Goal: Task Accomplishment & Management: Use online tool/utility

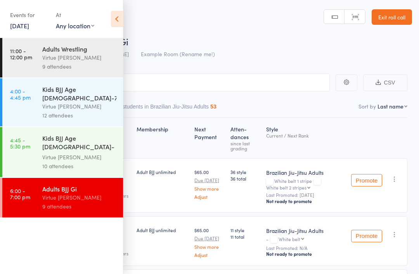
click at [122, 17] on icon at bounding box center [117, 19] width 12 height 16
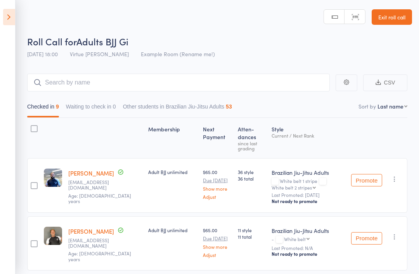
click at [397, 14] on link "Exit roll call" at bounding box center [392, 17] width 40 height 16
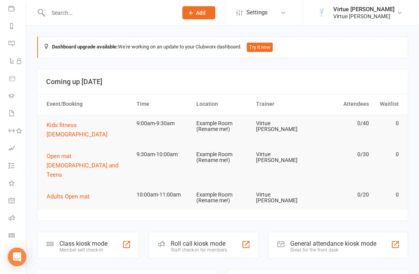
scroll to position [91, 1]
click at [10, 219] on icon at bounding box center [12, 218] width 6 height 6
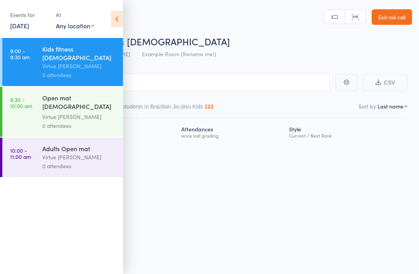
click at [116, 16] on icon at bounding box center [117, 19] width 12 height 16
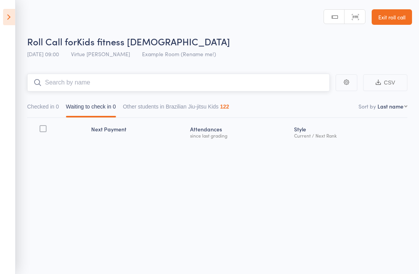
click at [53, 85] on input "search" at bounding box center [178, 83] width 303 height 18
click at [45, 12] on header "Roll Call for Kids fitness 4-7yo 13 Sep 09:00 Virtue BJJ Lennox Example Room (R…" at bounding box center [209, 31] width 419 height 62
click at [48, 83] on input "search" at bounding box center [178, 83] width 303 height 18
click at [61, 82] on input "search" at bounding box center [178, 83] width 303 height 18
click at [57, 80] on input "search" at bounding box center [178, 83] width 303 height 18
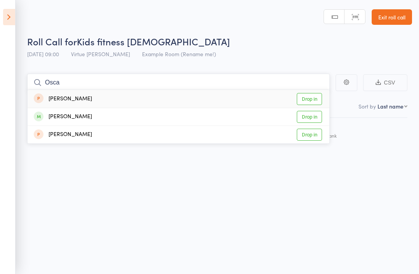
type input "Osca"
click at [313, 116] on link "Drop in" at bounding box center [309, 117] width 25 height 12
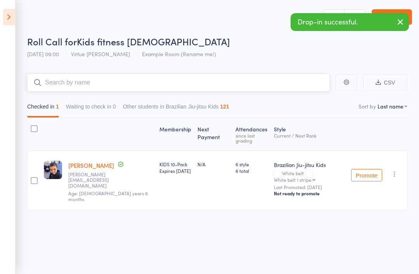
click at [48, 83] on input "search" at bounding box center [178, 83] width 303 height 18
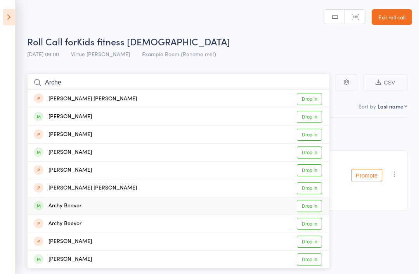
type input "Arche"
click at [309, 208] on link "Drop in" at bounding box center [309, 206] width 25 height 12
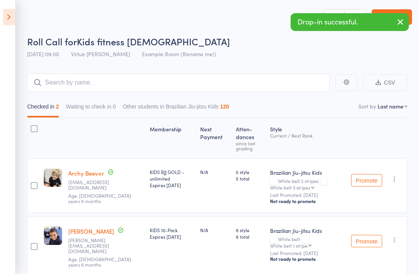
click at [393, 236] on icon "button" at bounding box center [395, 240] width 8 height 8
click at [387, 251] on li "Undo check-in" at bounding box center [367, 256] width 64 height 10
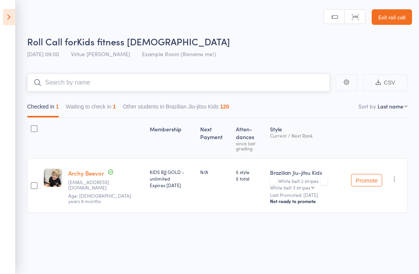
click at [50, 83] on input "search" at bounding box center [178, 83] width 303 height 18
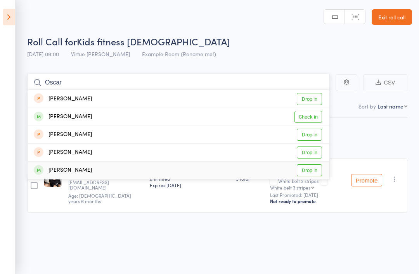
type input "Oscar"
click at [313, 173] on link "Drop in" at bounding box center [309, 171] width 25 height 12
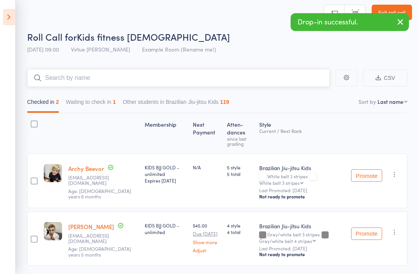
scroll to position [8, 0]
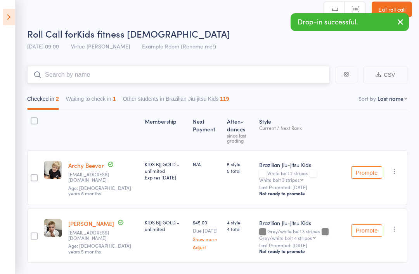
click at [43, 78] on input "search" at bounding box center [178, 75] width 303 height 18
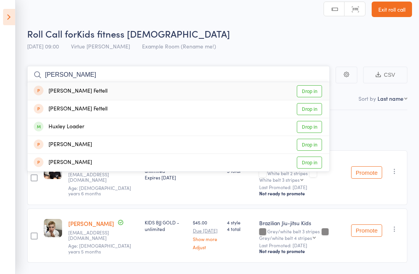
type input "Hux"
click at [319, 127] on link "Drop in" at bounding box center [309, 127] width 25 height 12
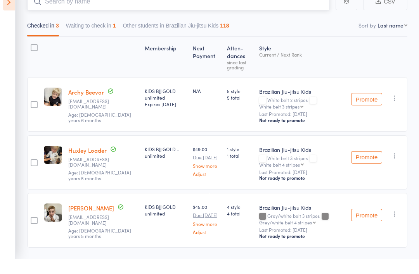
scroll to position [0, 0]
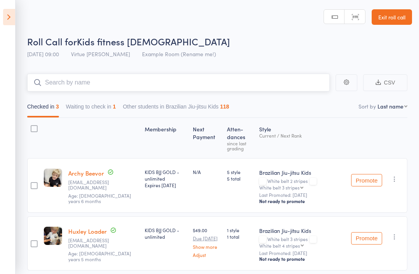
click at [48, 79] on input "search" at bounding box center [178, 83] width 303 height 18
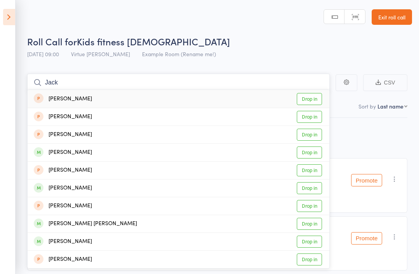
type input "Jack"
click at [315, 156] on link "Drop in" at bounding box center [309, 153] width 25 height 12
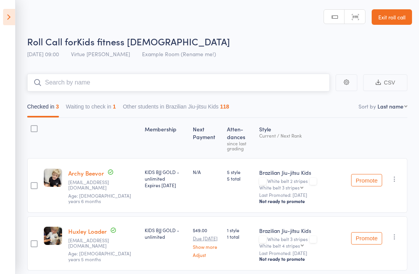
click at [49, 75] on input "search" at bounding box center [178, 83] width 303 height 18
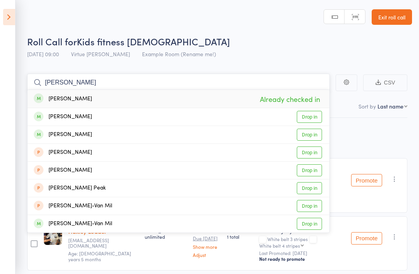
type input "Pearson"
click at [312, 116] on link "Drop in" at bounding box center [309, 117] width 25 height 12
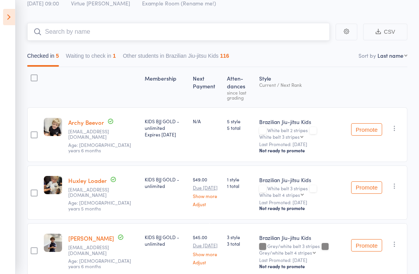
scroll to position [50, 0]
click at [279, 31] on input "search" at bounding box center [178, 32] width 303 height 18
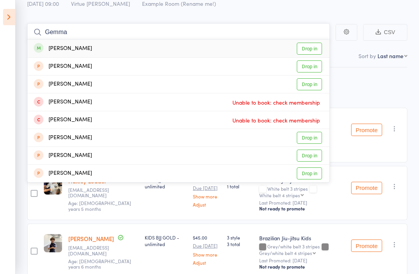
type input "Gemma"
click at [313, 47] on link "Drop in" at bounding box center [309, 49] width 25 height 12
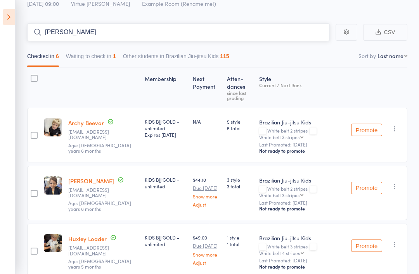
click at [283, 35] on input "Aida" at bounding box center [178, 32] width 303 height 18
type input "A"
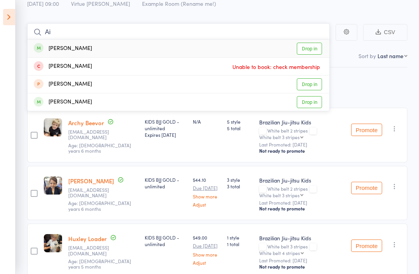
type input "Ai"
click at [312, 52] on link "Drop in" at bounding box center [309, 49] width 25 height 12
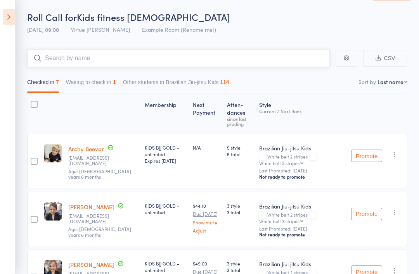
scroll to position [19, 0]
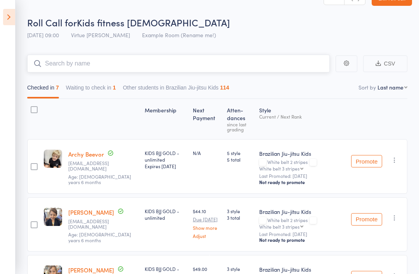
click at [57, 63] on input "search" at bounding box center [178, 64] width 303 height 18
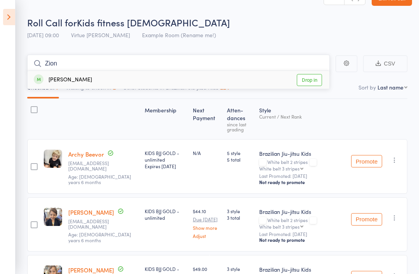
type input "Zion"
click at [309, 81] on link "Drop in" at bounding box center [309, 80] width 25 height 12
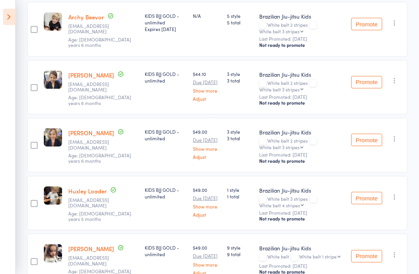
scroll to position [118, 0]
